Goal: Task Accomplishment & Management: Use online tool/utility

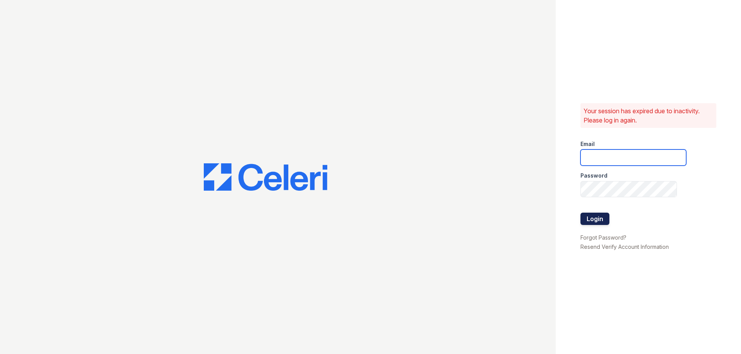
type input "[DOMAIN_NAME][EMAIL_ADDRESS][DOMAIN_NAME]"
click at [599, 220] on button "Login" at bounding box center [594, 219] width 29 height 12
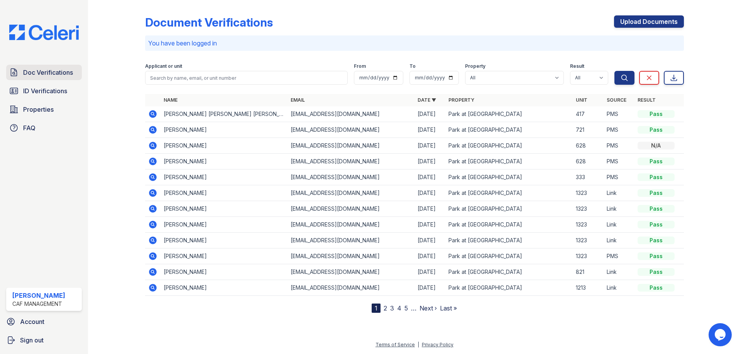
click at [29, 71] on span "Doc Verifications" at bounding box center [48, 72] width 50 height 9
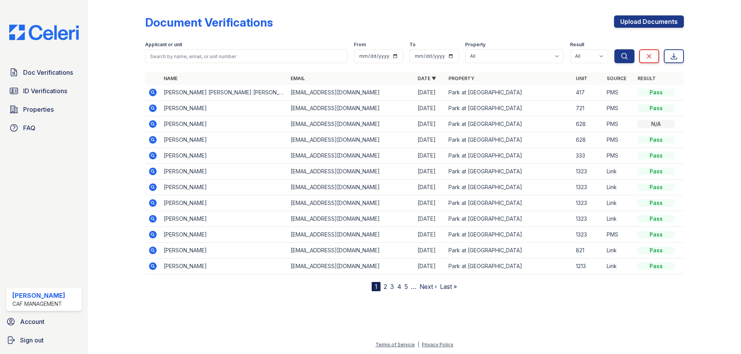
click at [29, 71] on span "Doc Verifications" at bounding box center [48, 72] width 50 height 9
click at [184, 251] on td "Maria Martínez" at bounding box center [223, 251] width 127 height 16
click at [43, 72] on span "Doc Verifications" at bounding box center [48, 72] width 50 height 9
click at [47, 111] on span "Properties" at bounding box center [38, 109] width 30 height 9
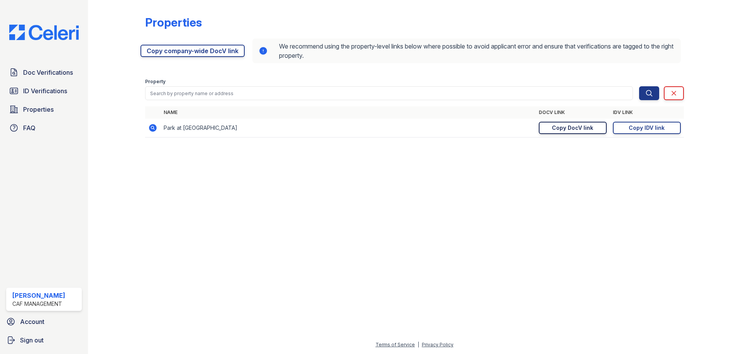
click at [570, 125] on div "Copy DocV link" at bounding box center [572, 128] width 41 height 8
click at [638, 127] on div "Copy IDV link" at bounding box center [646, 128] width 36 height 8
click at [642, 126] on div "Copy IDV link" at bounding box center [646, 128] width 36 height 8
